Goal: Navigation & Orientation: Find specific page/section

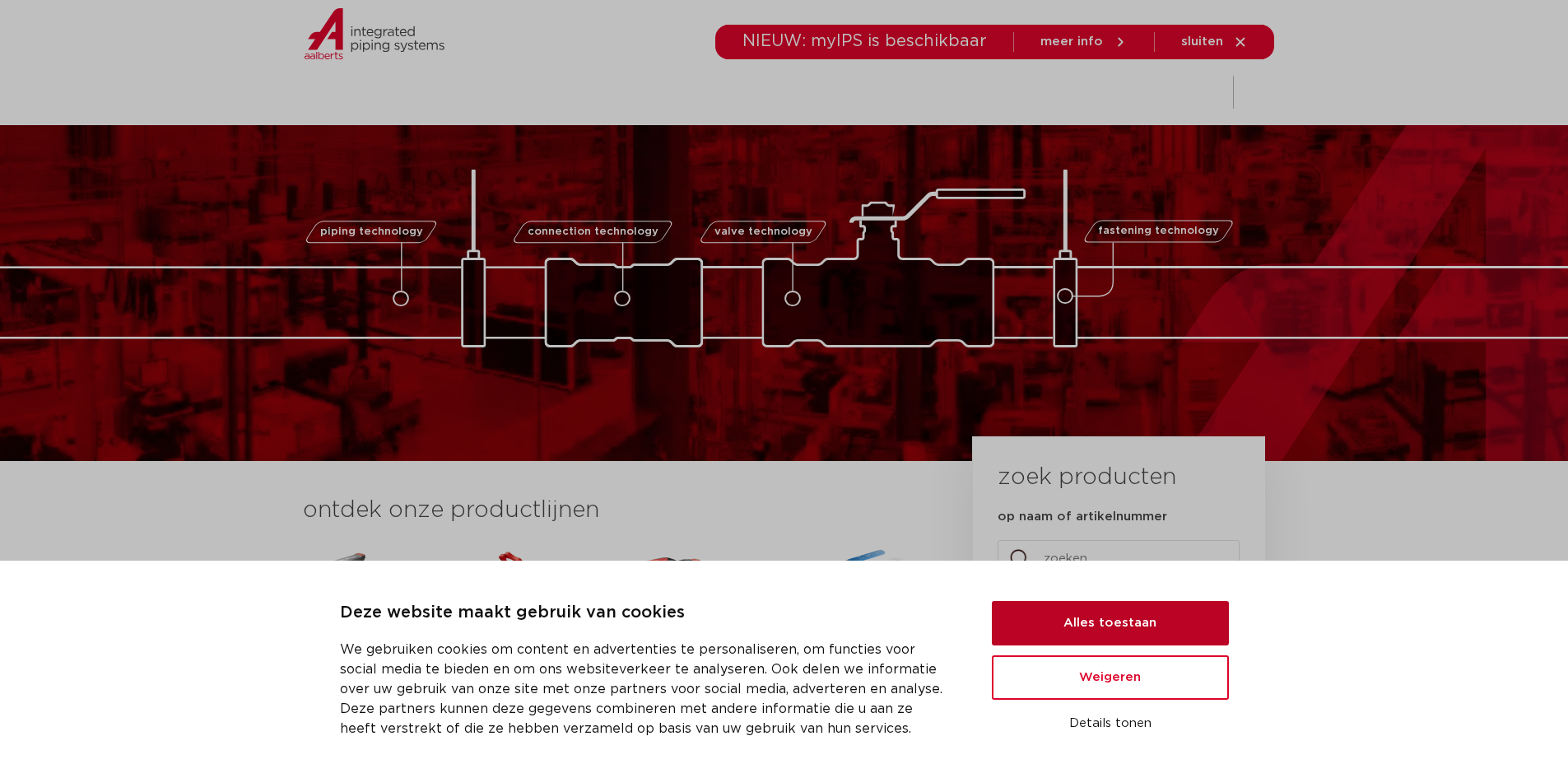
click at [1018, 613] on button "Alles toestaan" at bounding box center [1111, 623] width 237 height 44
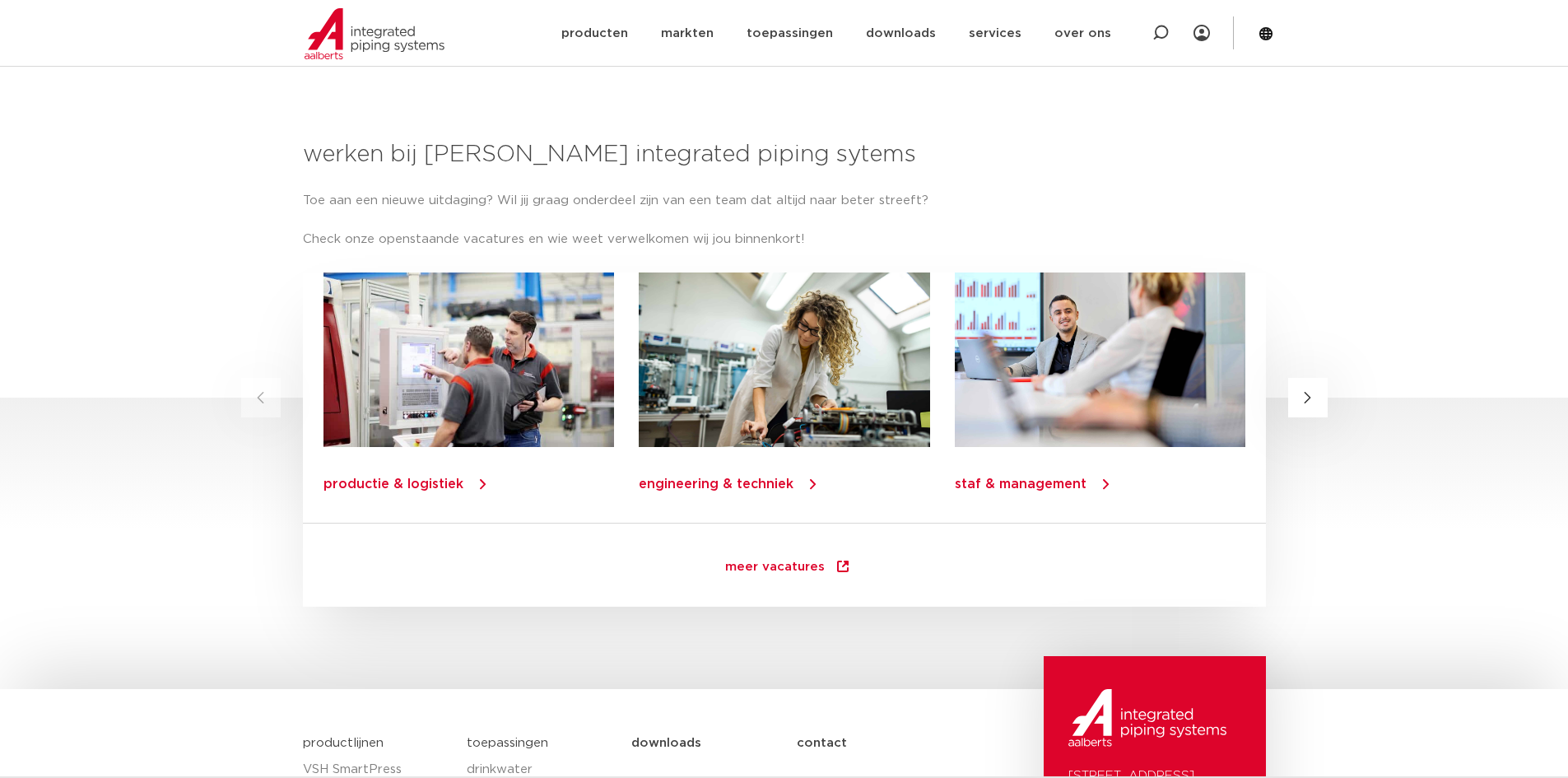
scroll to position [2346, 0]
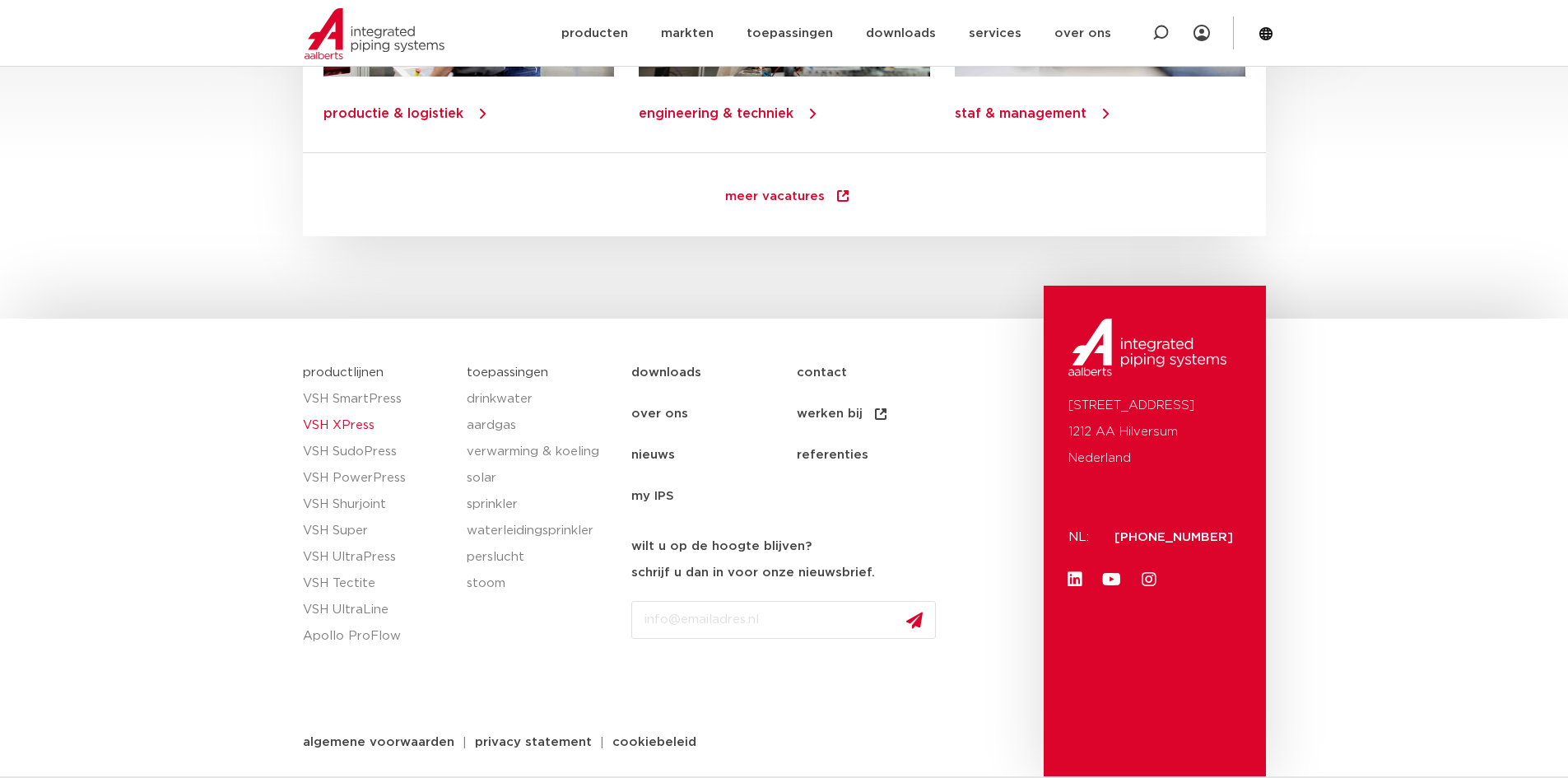
click at [362, 419] on link "VSH XPress" at bounding box center [376, 425] width 148 height 27
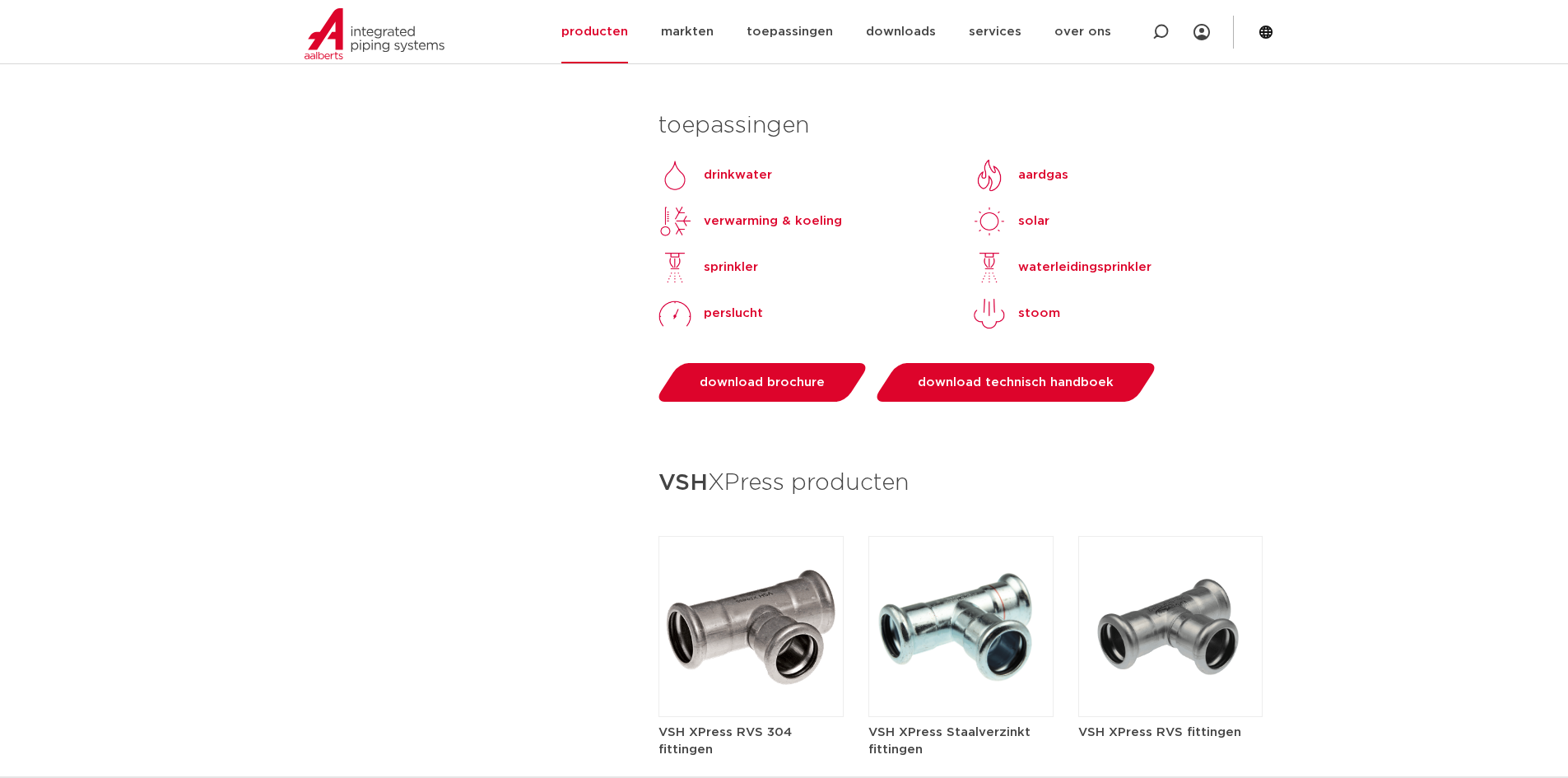
scroll to position [1976, 0]
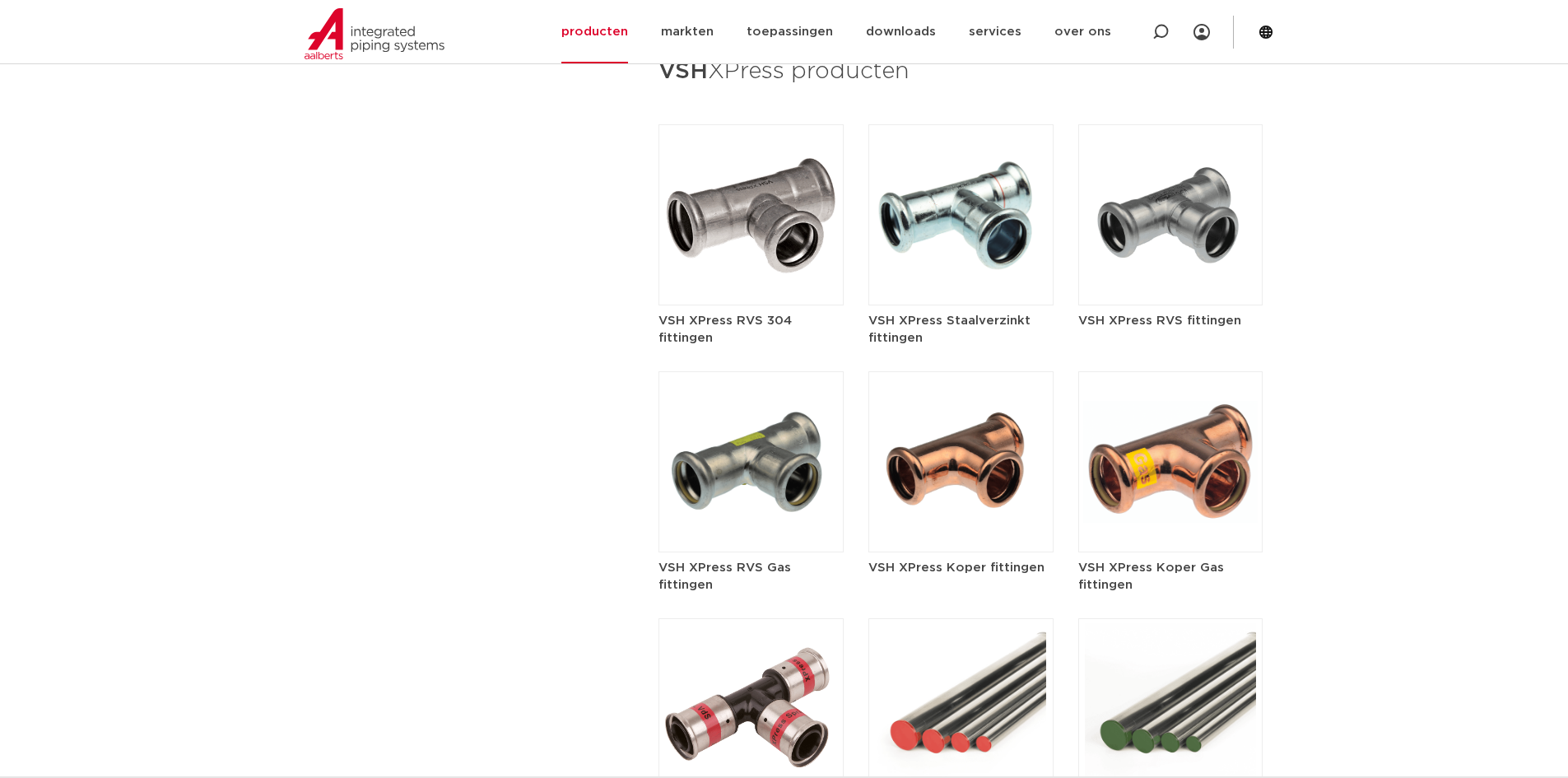
click at [756, 238] on img at bounding box center [751, 215] width 186 height 181
